Goal: Transaction & Acquisition: Subscribe to service/newsletter

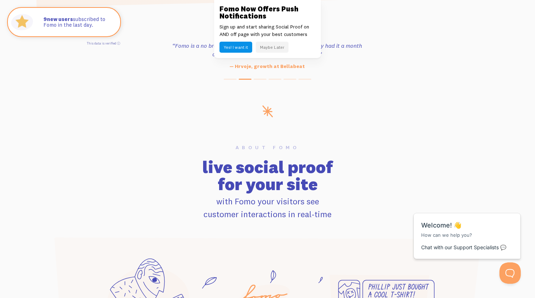
click at [273, 46] on button "Maybe Later" at bounding box center [272, 47] width 33 height 11
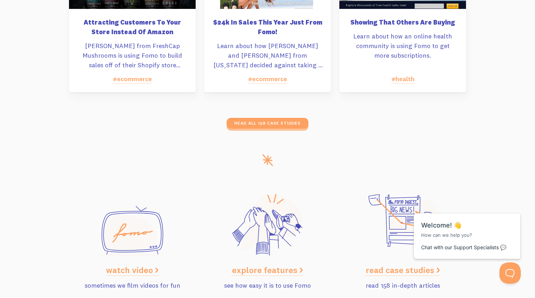
scroll to position [3585, 0]
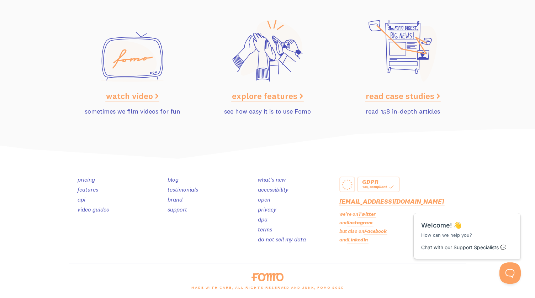
click at [86, 175] on div "pricing features api video guides blog testimonials brand support what's new ac…" at bounding box center [267, 211] width 397 height 104
click at [86, 178] on link "pricing" at bounding box center [86, 179] width 17 height 7
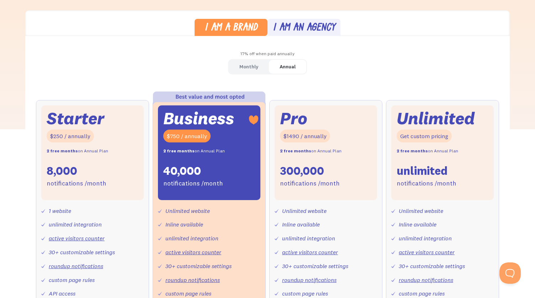
scroll to position [192, 0]
click at [247, 69] on div "Monthly" at bounding box center [249, 66] width 19 height 10
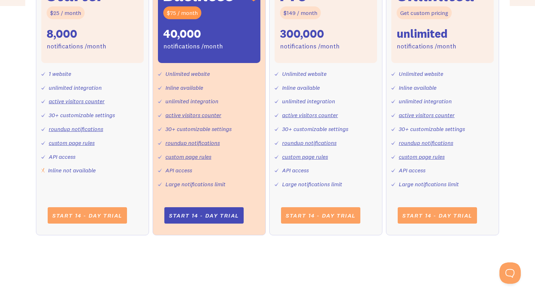
scroll to position [316, 0]
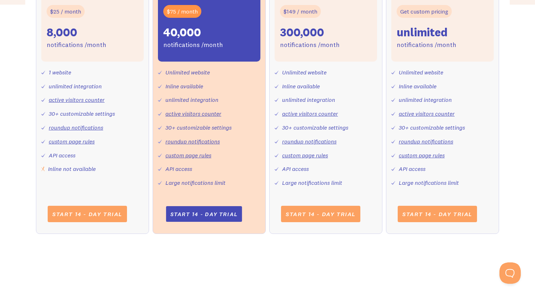
click at [209, 208] on link "Start 14 - day trial" at bounding box center [204, 214] width 76 height 16
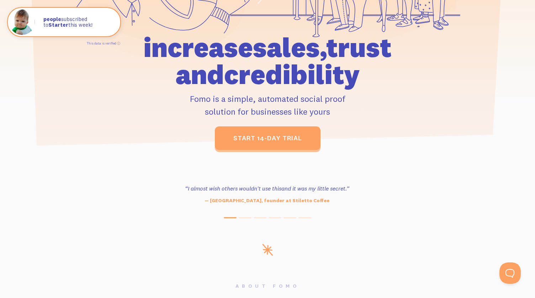
scroll to position [211, 0]
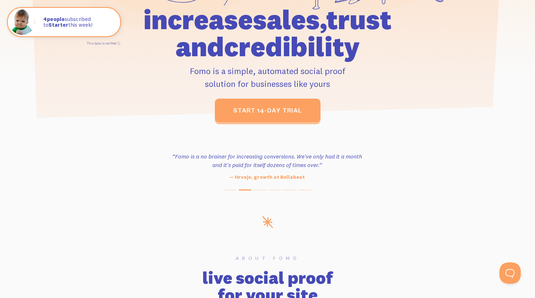
click at [271, 220] on icon at bounding box center [267, 222] width 11 height 12
